Goal: Task Accomplishment & Management: Use online tool/utility

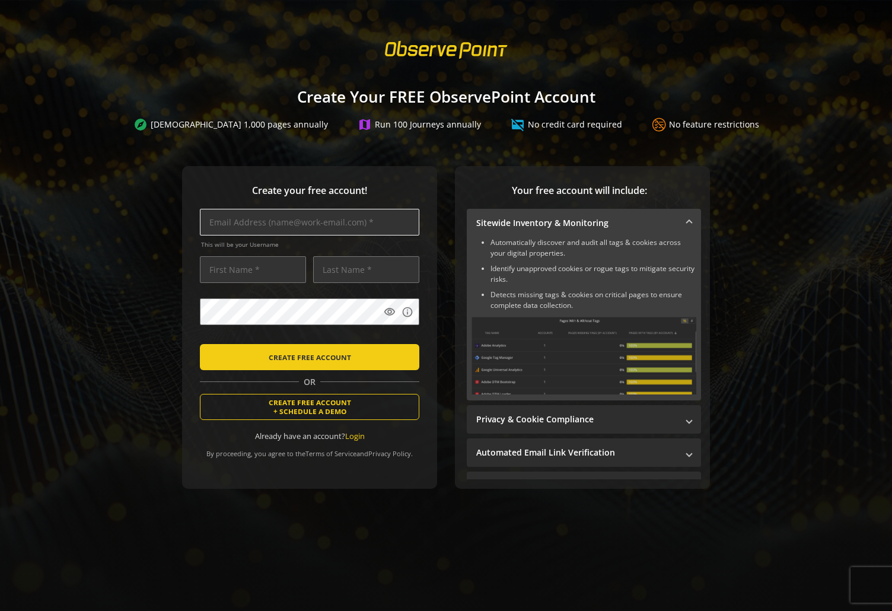
click at [253, 225] on input "text" at bounding box center [309, 222] width 219 height 27
type input "[EMAIL_ADDRESS][DOMAIN_NAME]"
click at [232, 272] on input "text" at bounding box center [253, 269] width 106 height 27
type input "[PERSON_NAME]"
click at [332, 275] on input "text" at bounding box center [366, 269] width 106 height 27
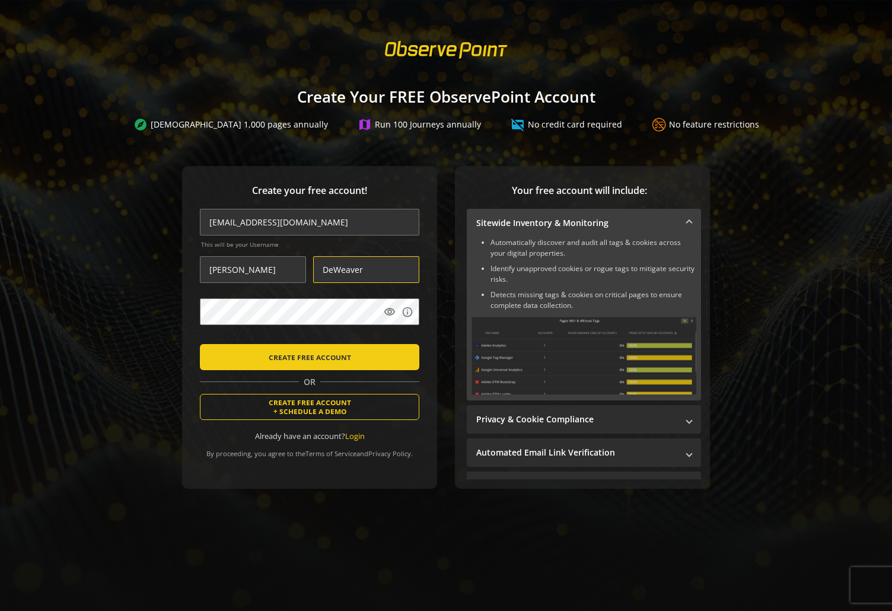
type input "DeWeaver"
click at [317, 359] on span "CREATE FREE ACCOUNT" at bounding box center [310, 356] width 82 height 21
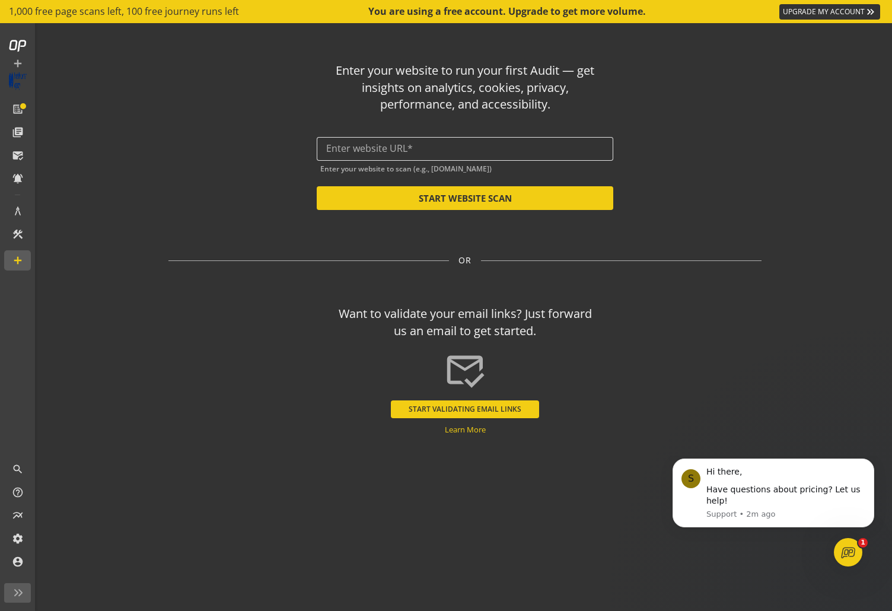
click at [520, 148] on input "text" at bounding box center [465, 148] width 278 height 11
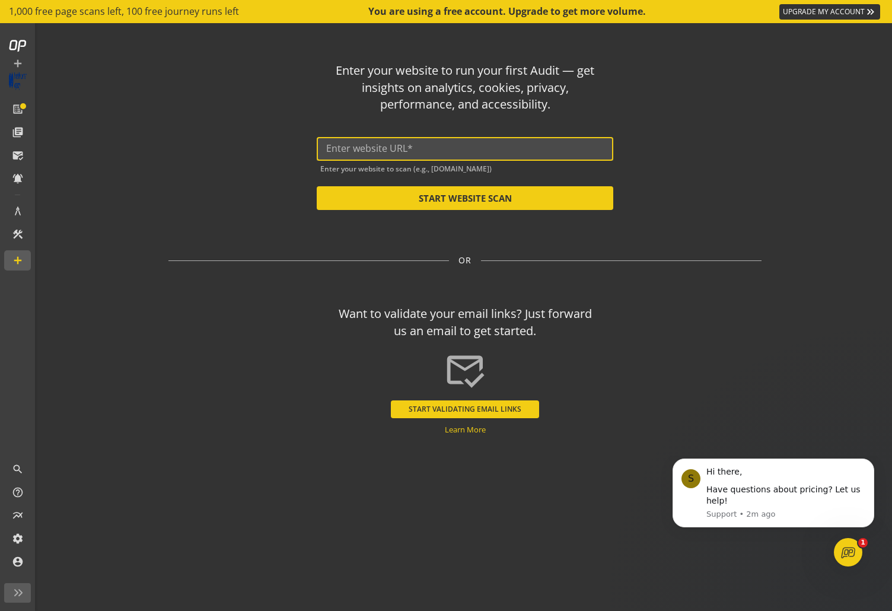
drag, startPoint x: 520, startPoint y: 147, endPoint x: 413, endPoint y: 145, distance: 106.8
click at [413, 145] on input "text" at bounding box center [465, 148] width 278 height 11
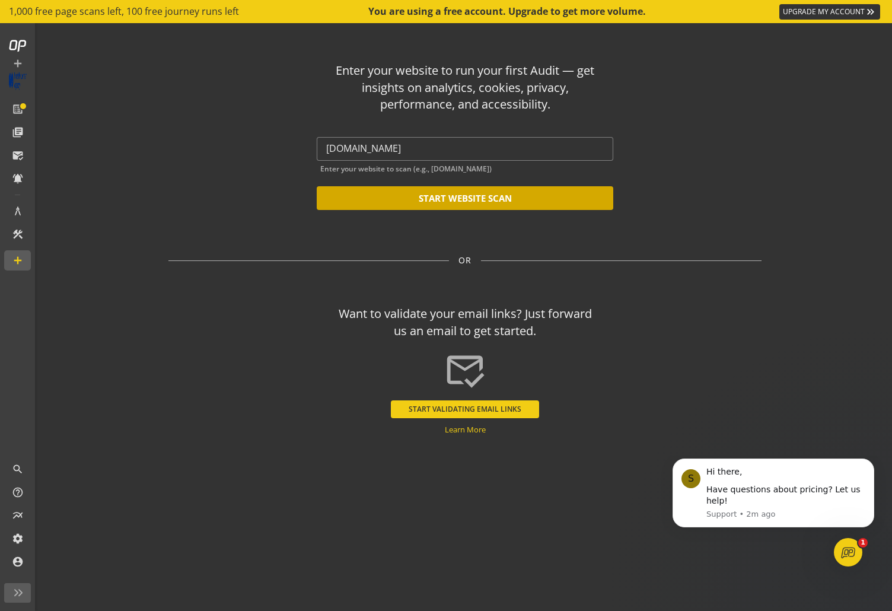
click at [448, 193] on button "START WEBSITE SCAN" at bounding box center [465, 198] width 297 height 24
type input "[URL][DOMAIN_NAME]"
